Goal: Task Accomplishment & Management: Manage account settings

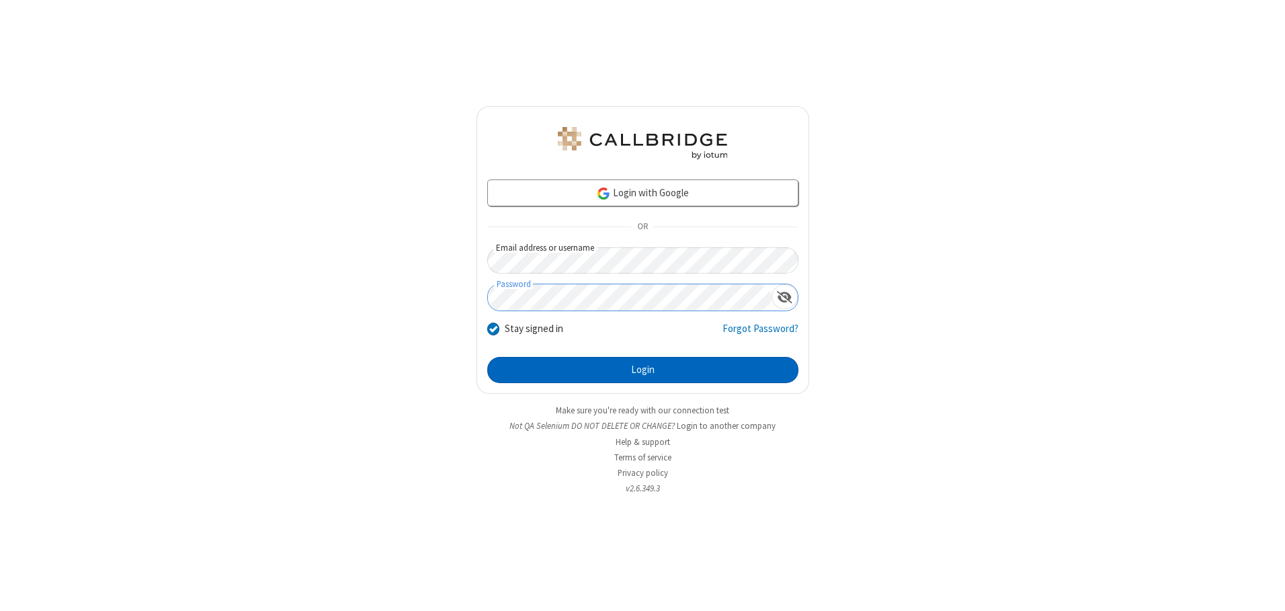
click at [643, 370] on button "Login" at bounding box center [642, 370] width 311 height 27
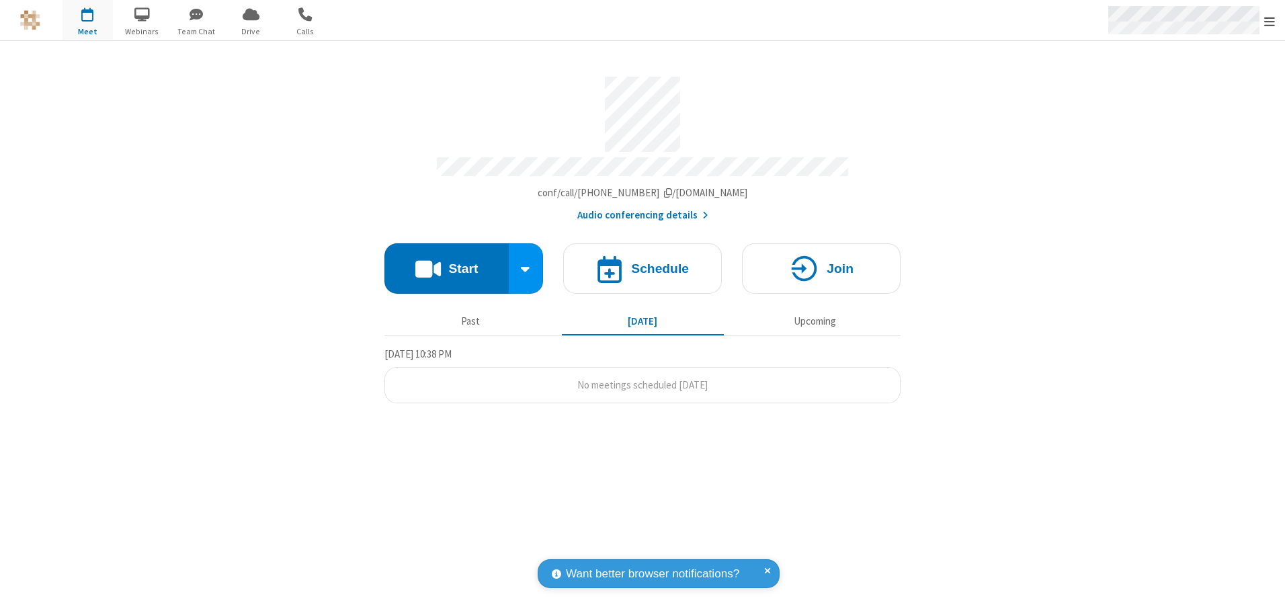
click at [1270, 21] on span "Open menu" at bounding box center [1270, 21] width 11 height 13
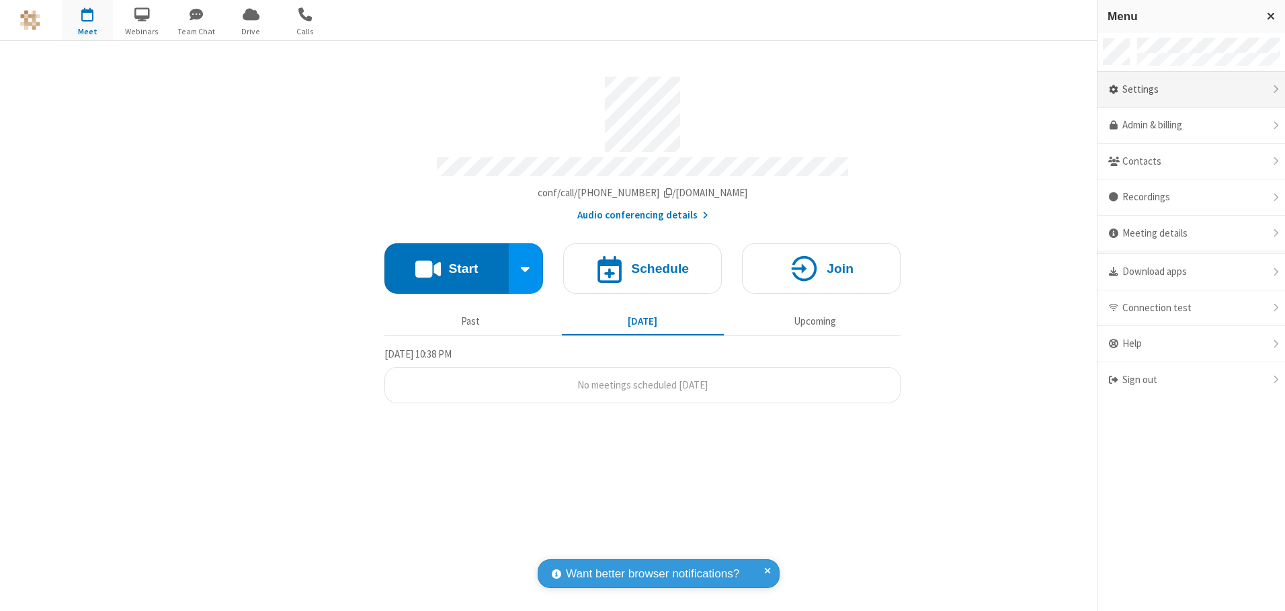
click at [1191, 89] on div "Settings" at bounding box center [1192, 90] width 188 height 36
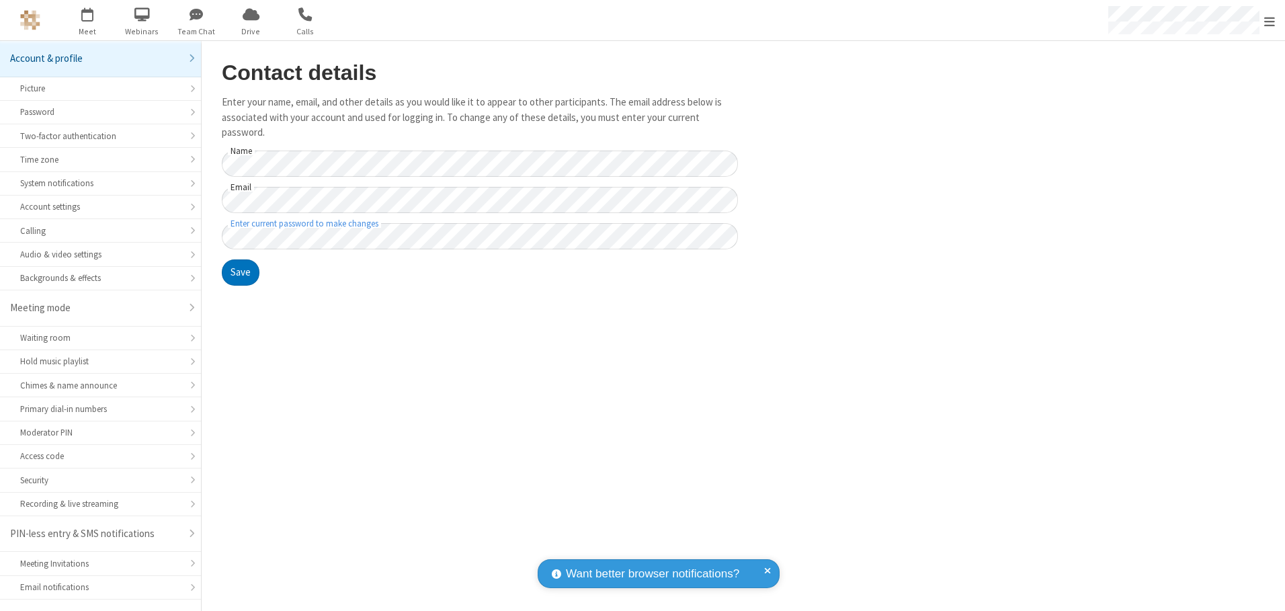
scroll to position [24, 0]
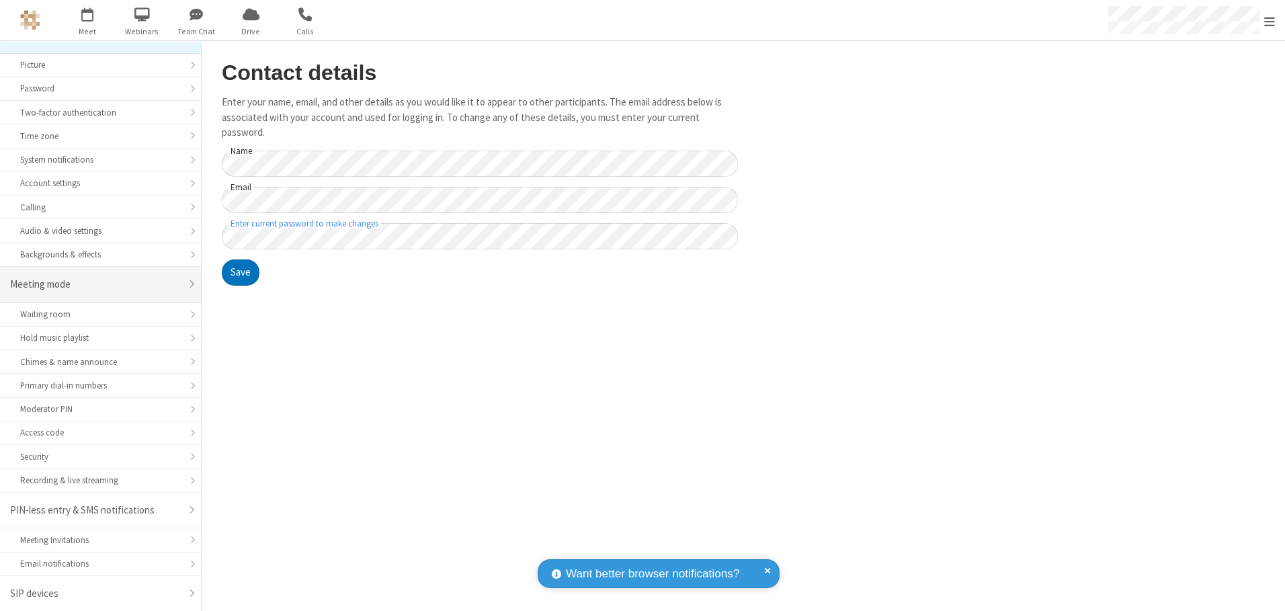
click at [95, 284] on div "Meeting mode" at bounding box center [95, 284] width 171 height 15
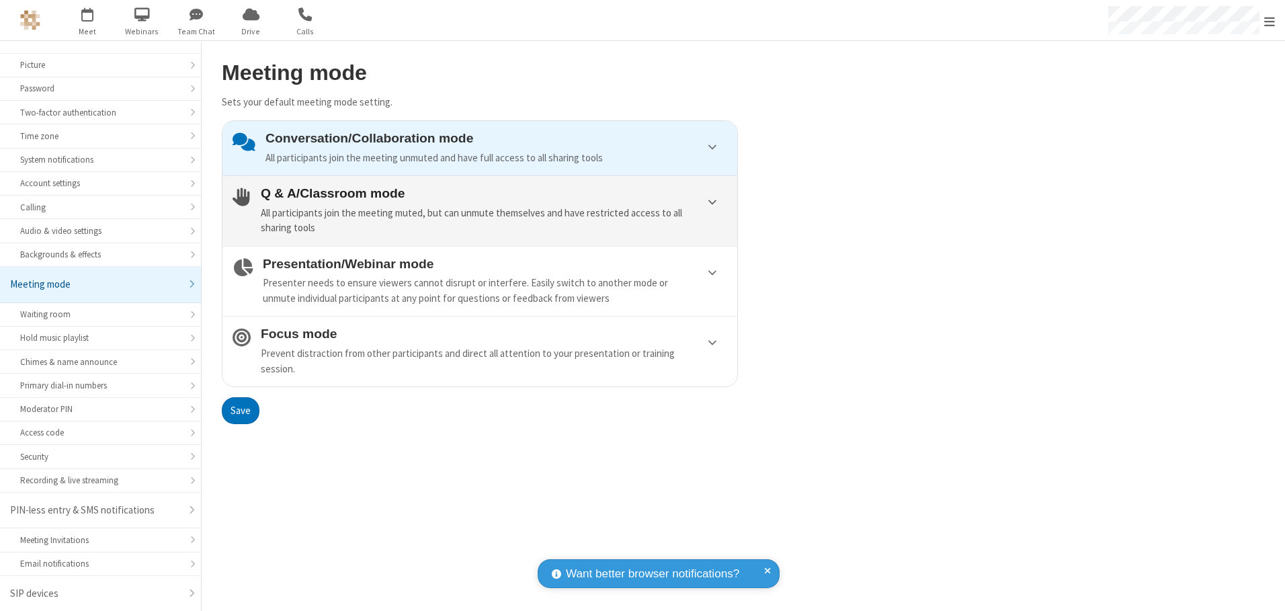
click at [480, 210] on div "All participants join the meeting muted, but can unmute themselves and have res…" at bounding box center [494, 221] width 467 height 30
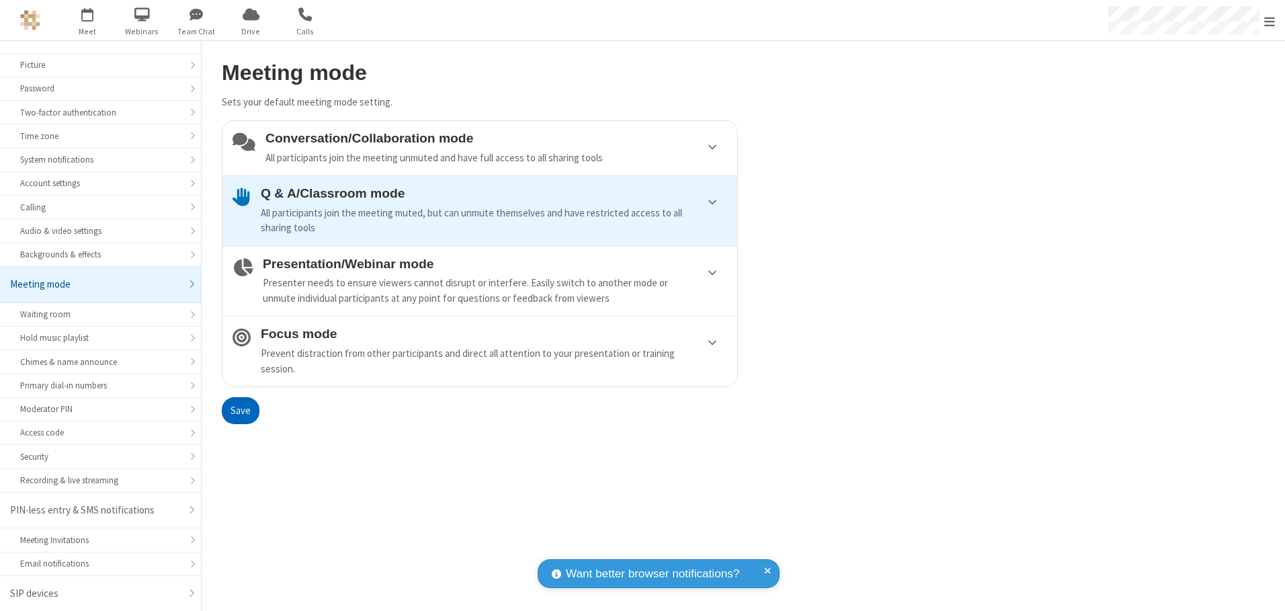
click at [240, 410] on button "Save" at bounding box center [241, 410] width 38 height 27
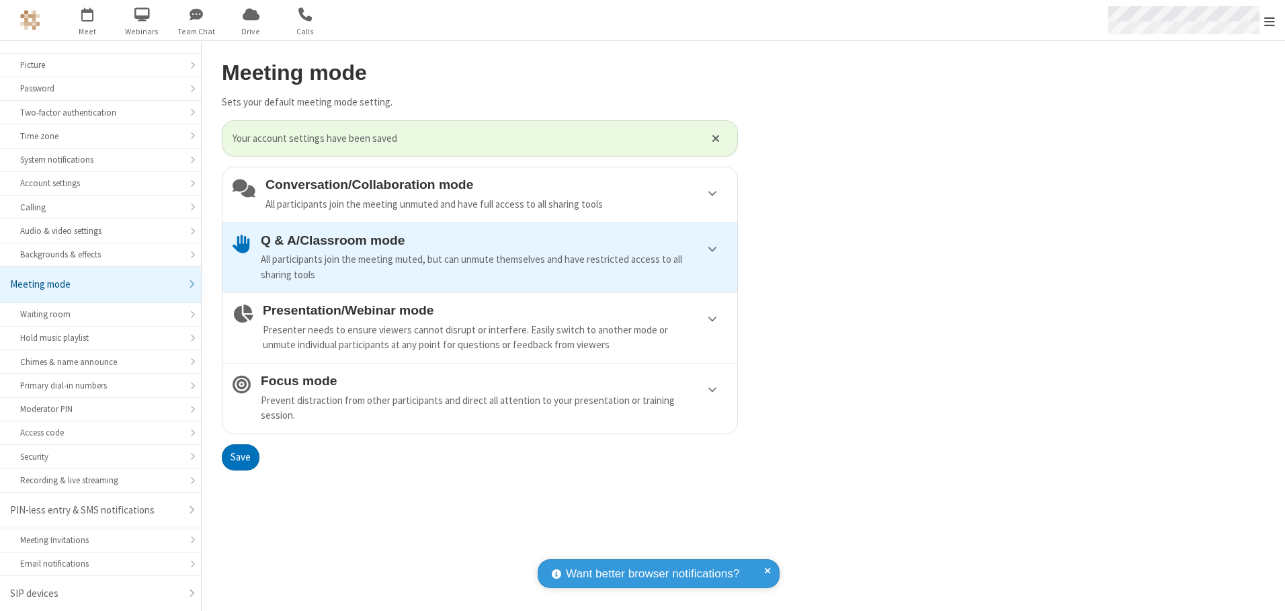
click at [1270, 20] on span "Open menu" at bounding box center [1270, 21] width 11 height 13
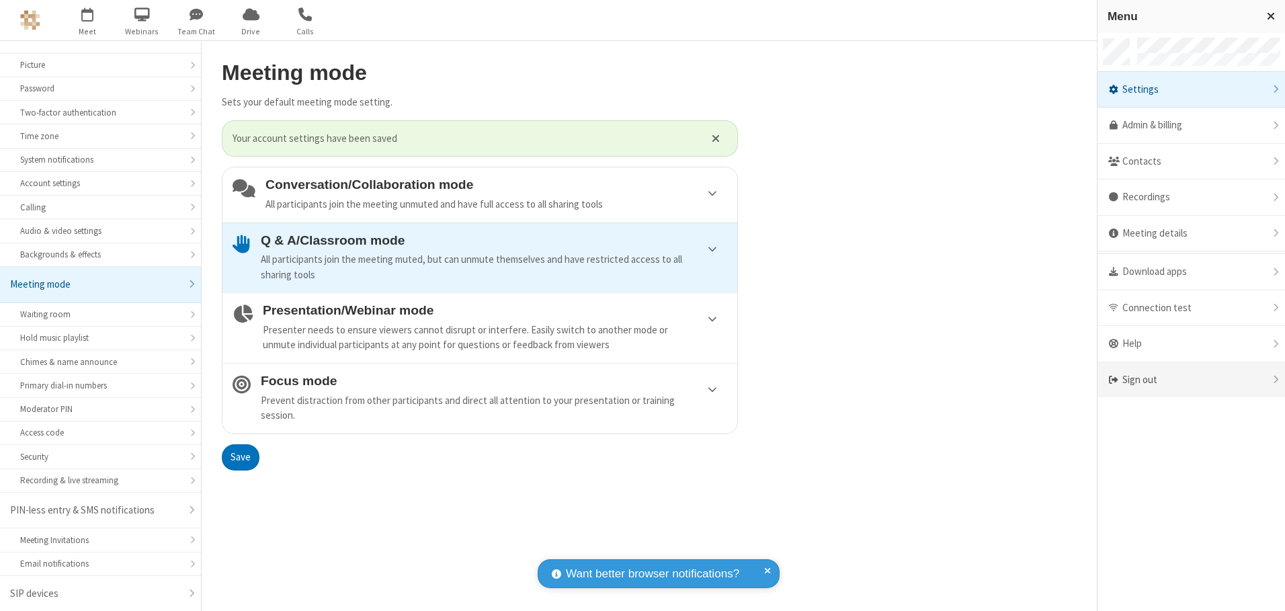
click at [1191, 380] on div "Sign out" at bounding box center [1192, 380] width 188 height 36
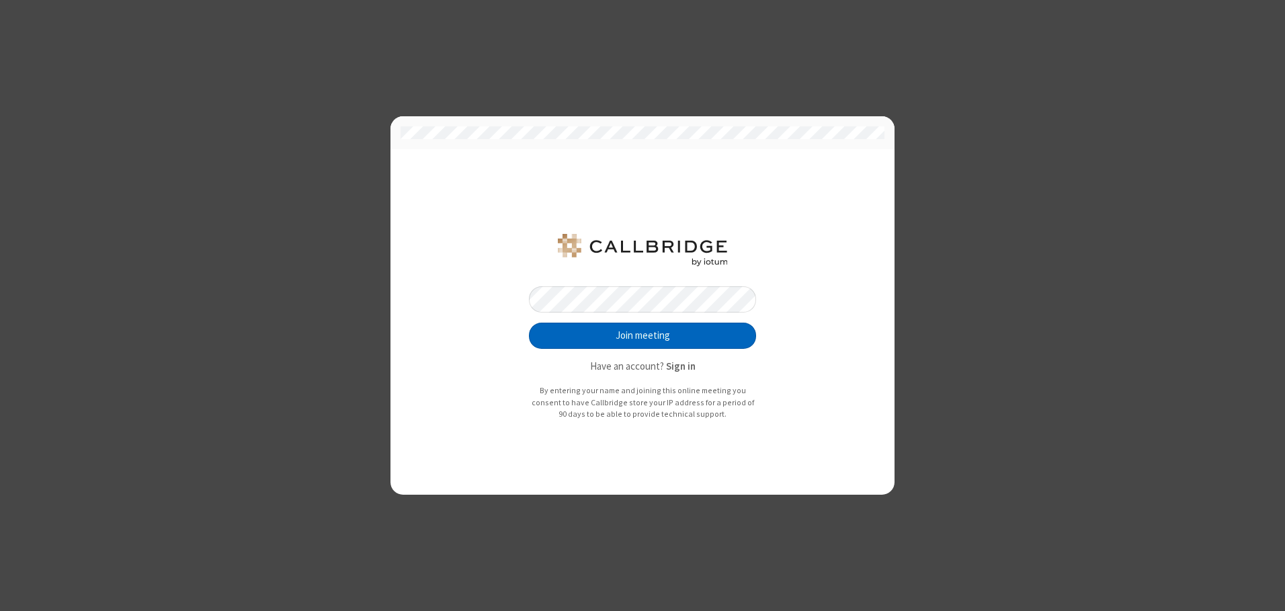
click at [643, 335] on button "Join meeting" at bounding box center [642, 336] width 227 height 27
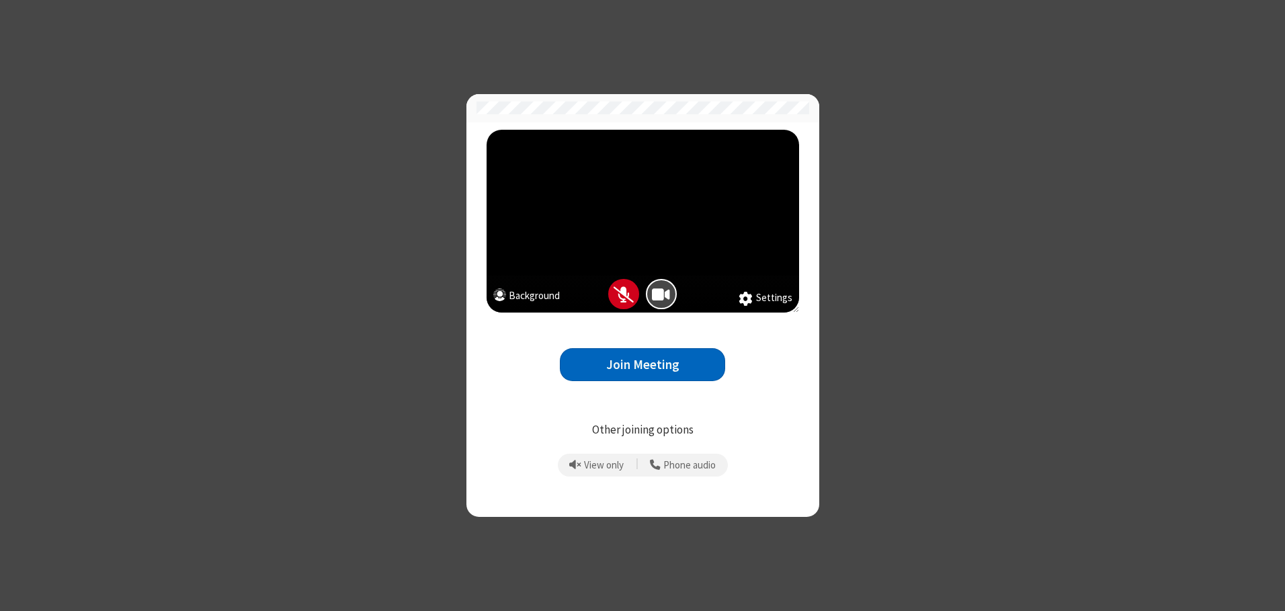
click at [643, 364] on button "Join Meeting" at bounding box center [642, 364] width 165 height 33
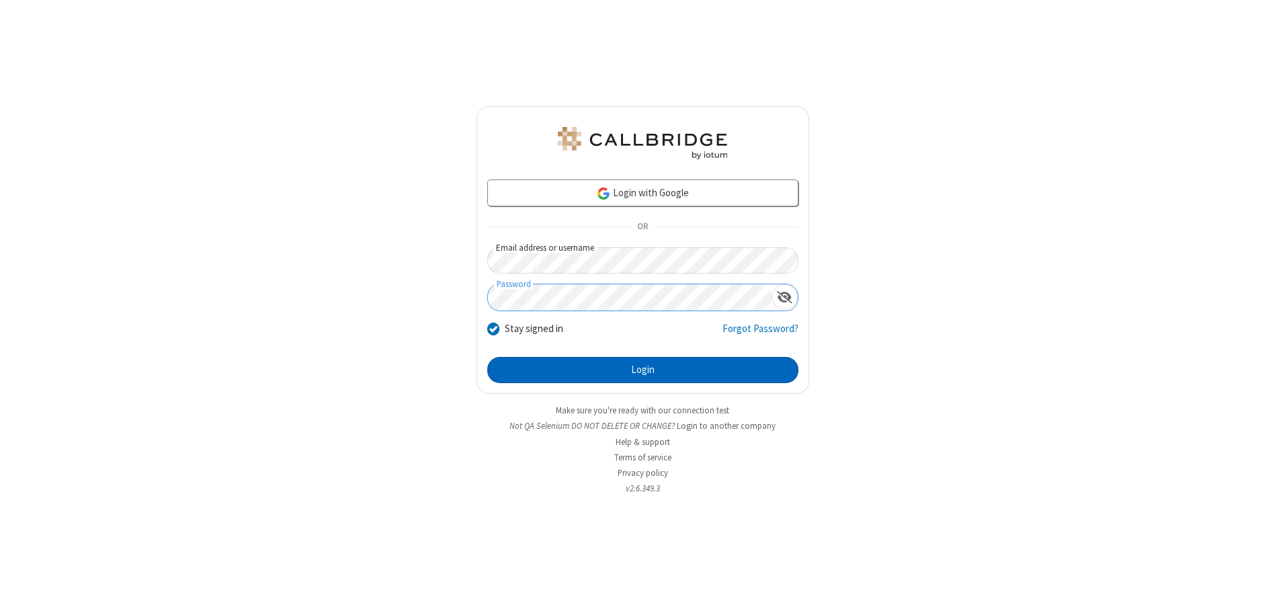
click at [643, 370] on button "Login" at bounding box center [642, 370] width 311 height 27
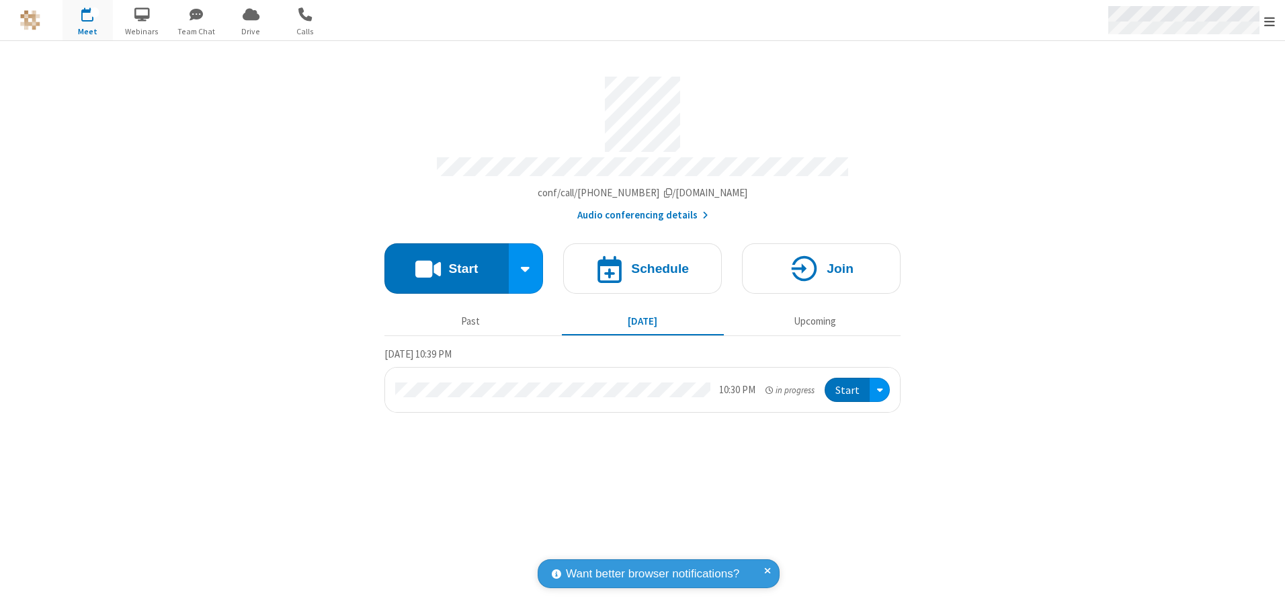
click at [1270, 21] on span "Open menu" at bounding box center [1270, 21] width 11 height 13
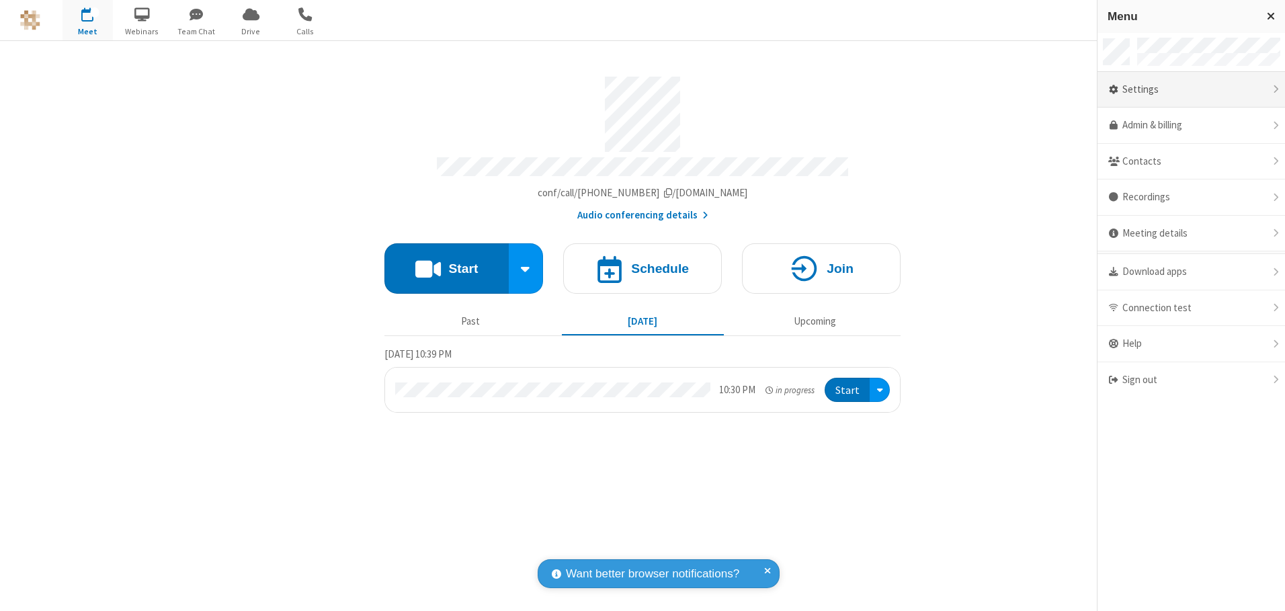
click at [1191, 89] on div "Settings" at bounding box center [1192, 90] width 188 height 36
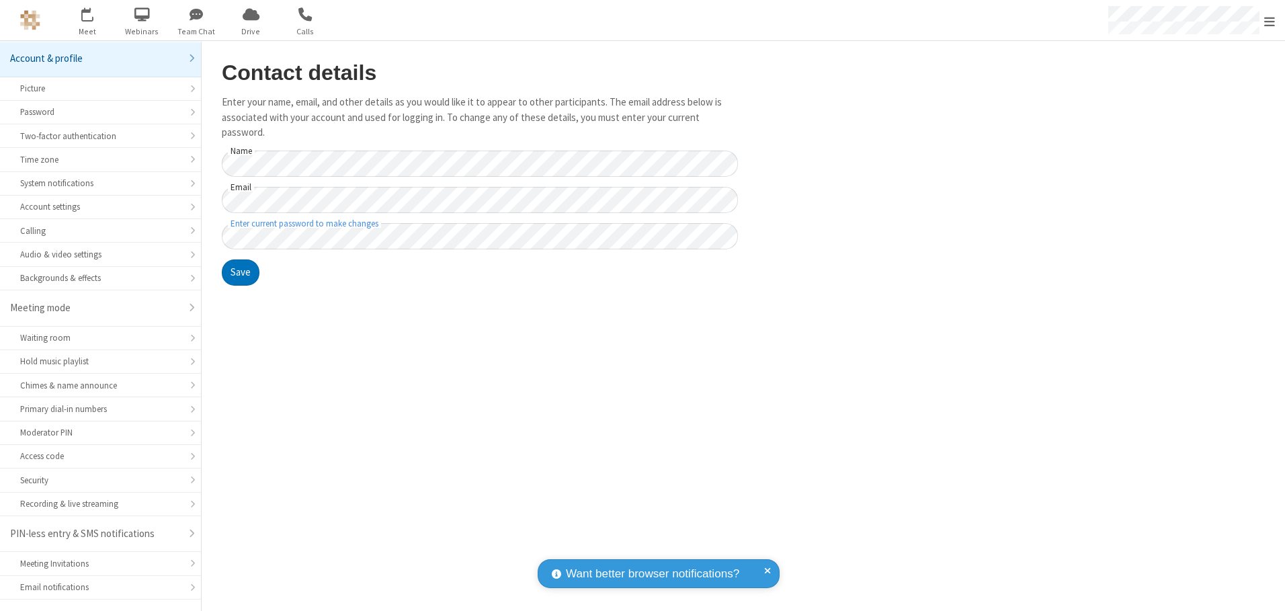
scroll to position [24, 0]
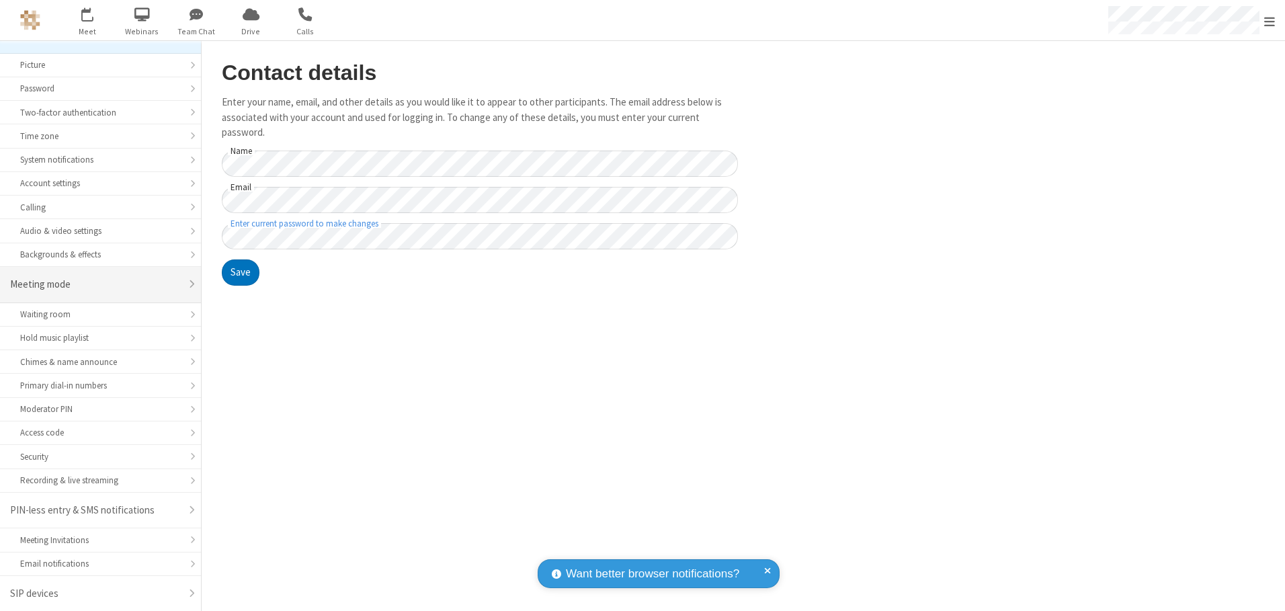
click at [95, 284] on div "Meeting mode" at bounding box center [95, 284] width 171 height 15
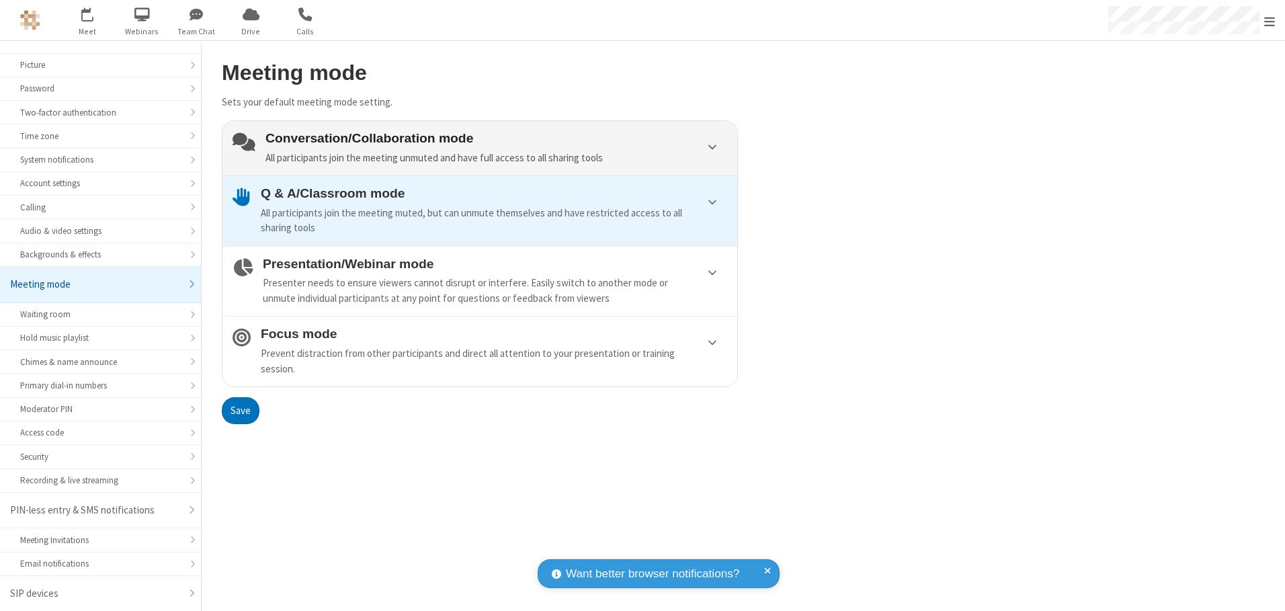
click at [480, 148] on div "Conversation/Collaboration mode All participants join the meeting unmuted and h…" at bounding box center [497, 148] width 462 height 34
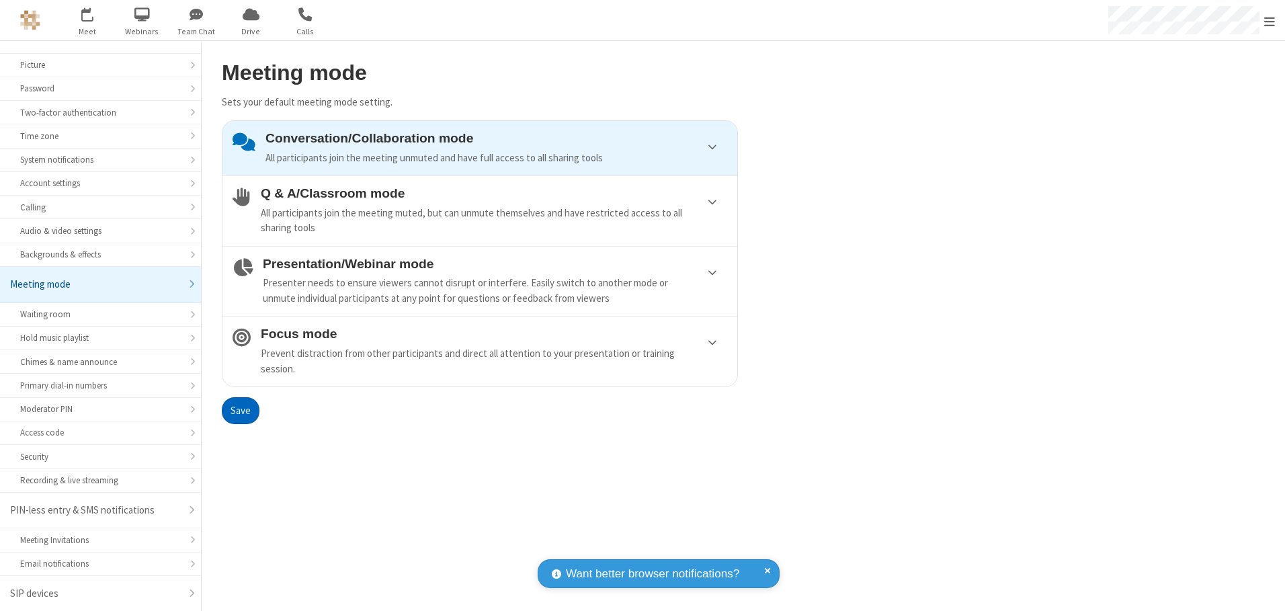
click at [240, 410] on button "Save" at bounding box center [241, 410] width 38 height 27
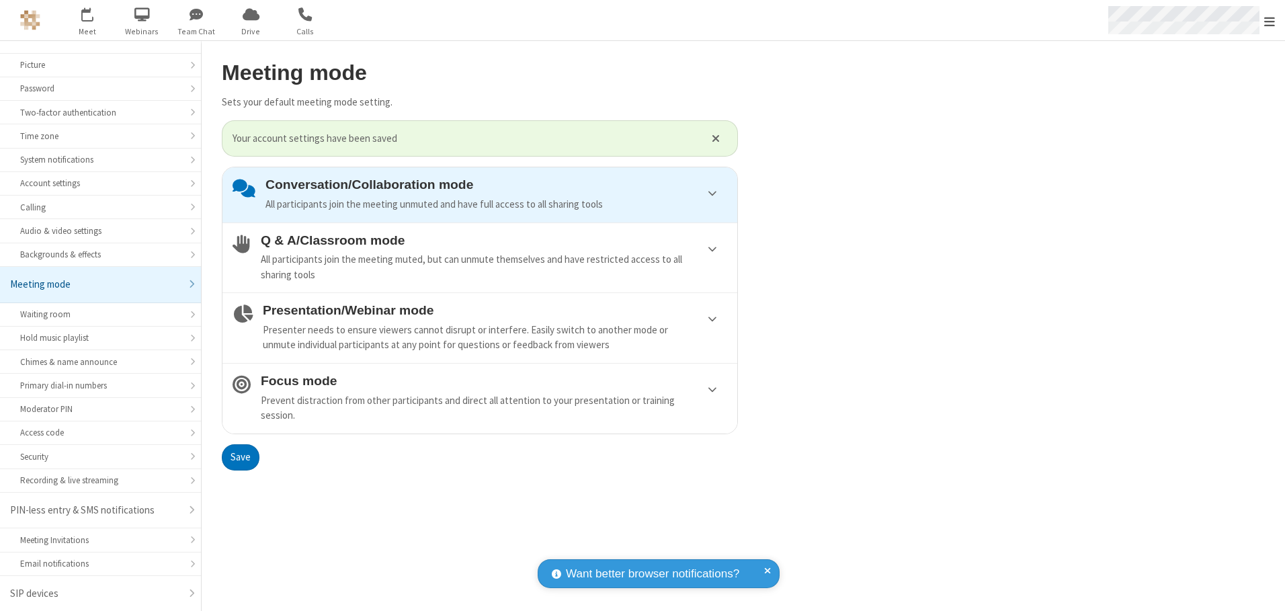
click at [1270, 20] on span "Open menu" at bounding box center [1270, 21] width 11 height 13
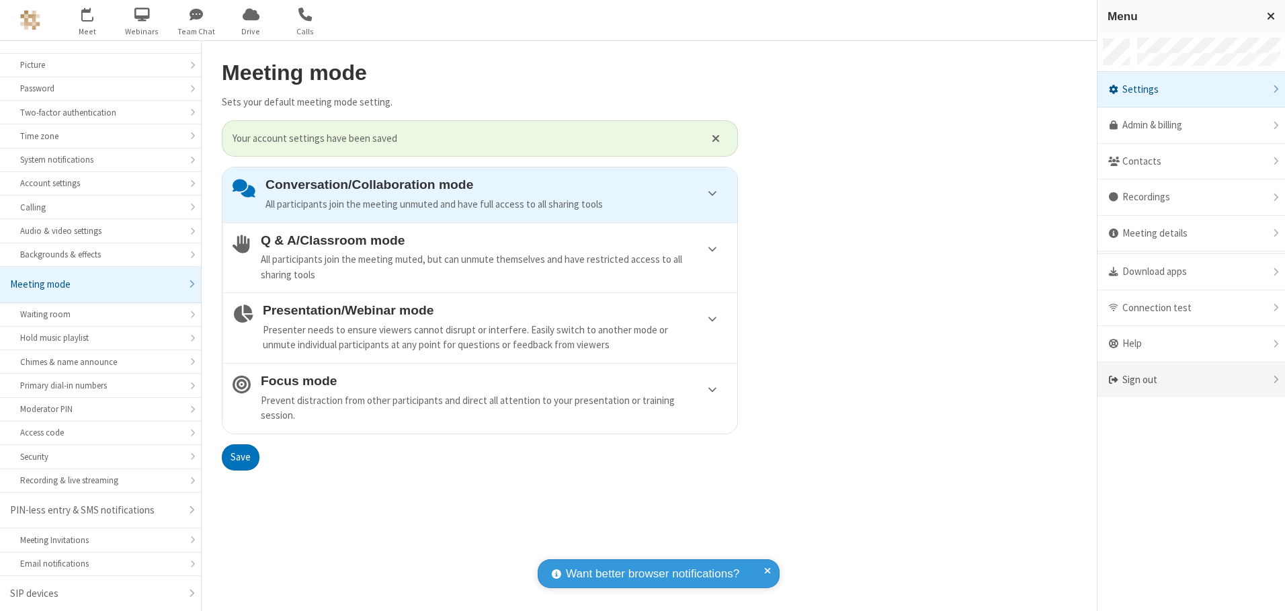
click at [1191, 380] on div "Sign out" at bounding box center [1192, 380] width 188 height 36
